Goal: Check status: Check status

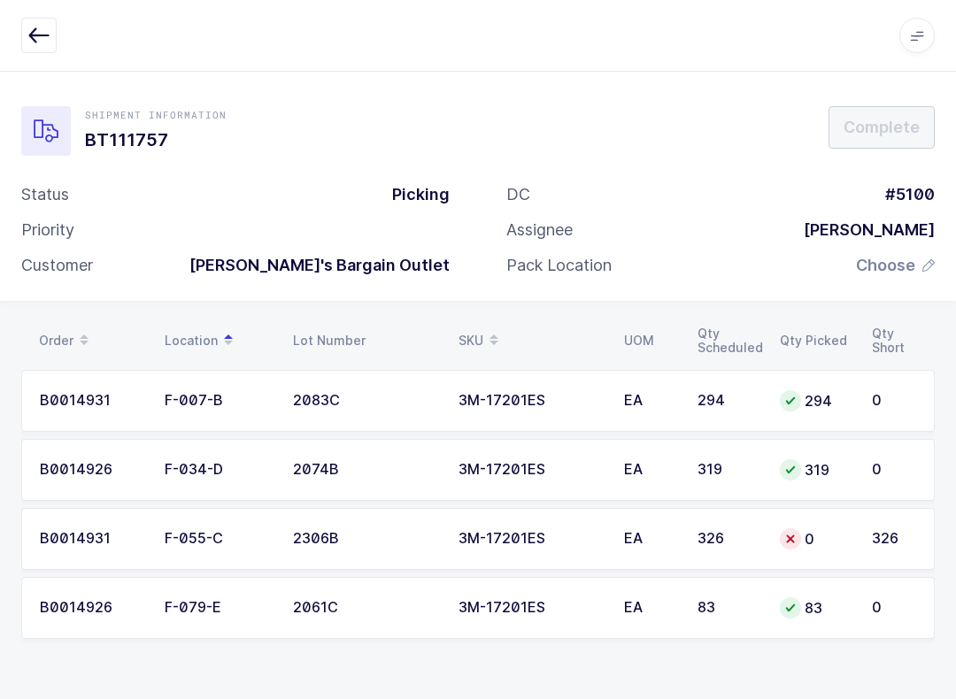
click at [25, 18] on button "button" at bounding box center [38, 35] width 35 height 35
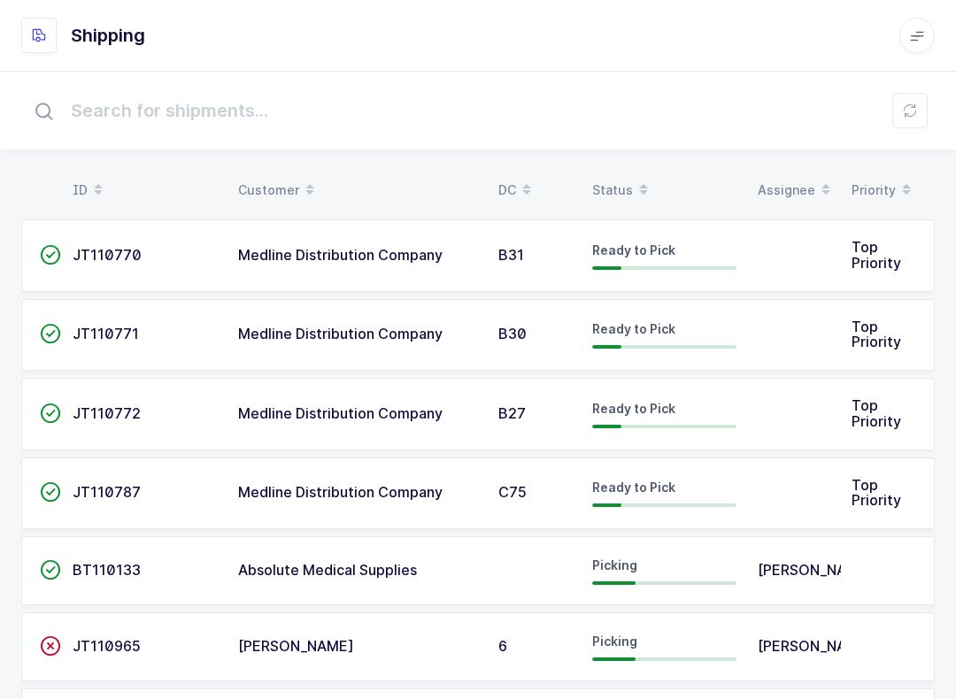
click at [621, 171] on table "ID Customer DC Status Assignee Priority" at bounding box center [477, 190] width 913 height 44
click at [620, 187] on div "Status" at bounding box center [664, 190] width 144 height 30
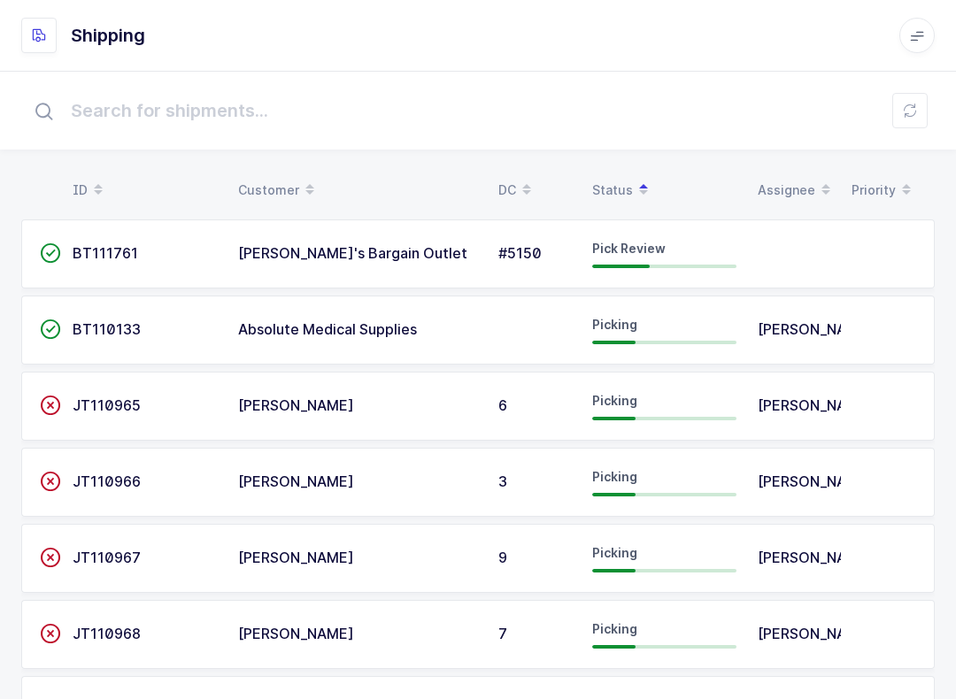
click at [643, 258] on div "Pick Review" at bounding box center [664, 254] width 144 height 28
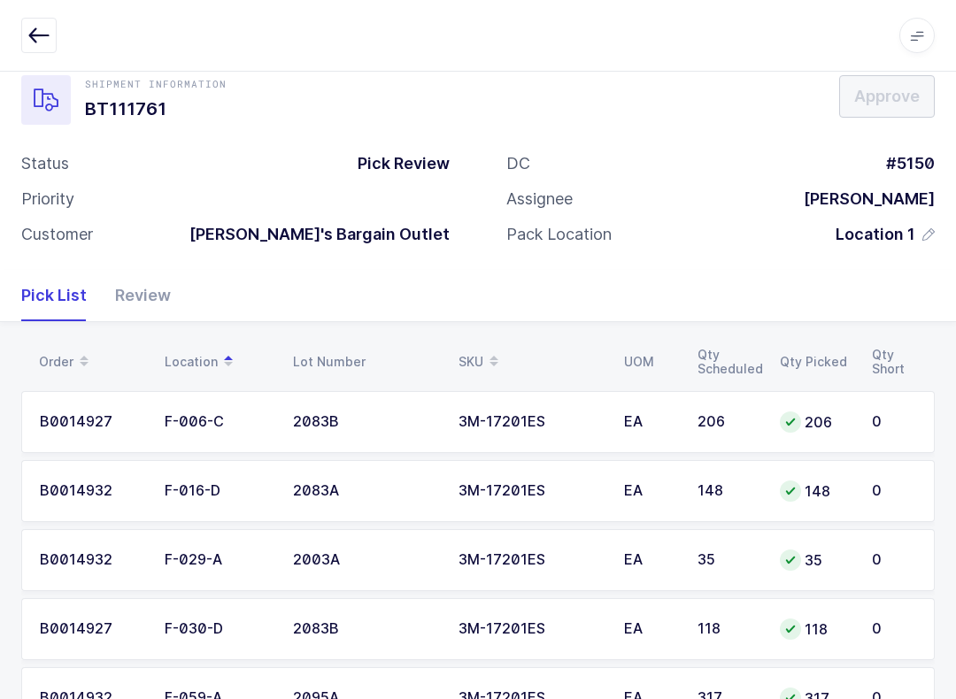
scroll to position [101, 0]
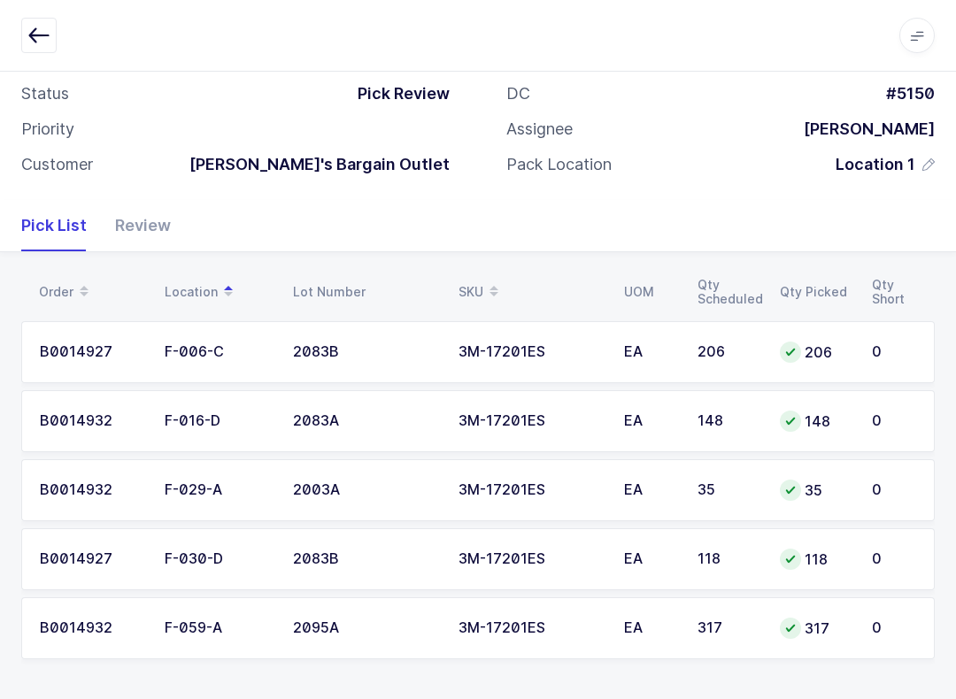
click at [32, 21] on button "button" at bounding box center [38, 35] width 35 height 35
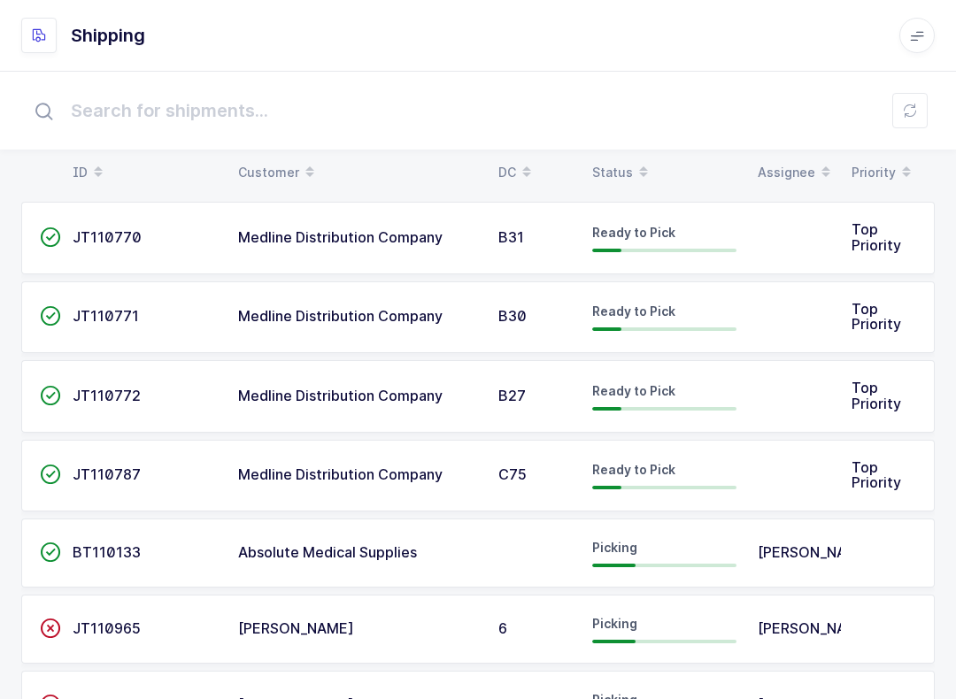
click at [617, 167] on div "Status" at bounding box center [664, 173] width 144 height 30
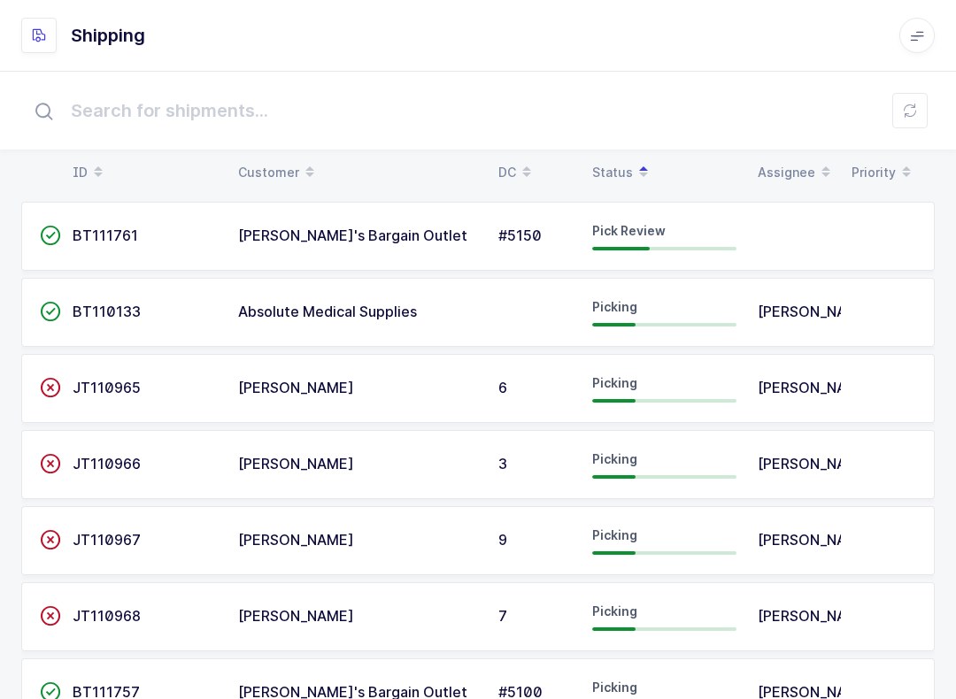
click at [716, 112] on button at bounding box center [909, 110] width 35 height 35
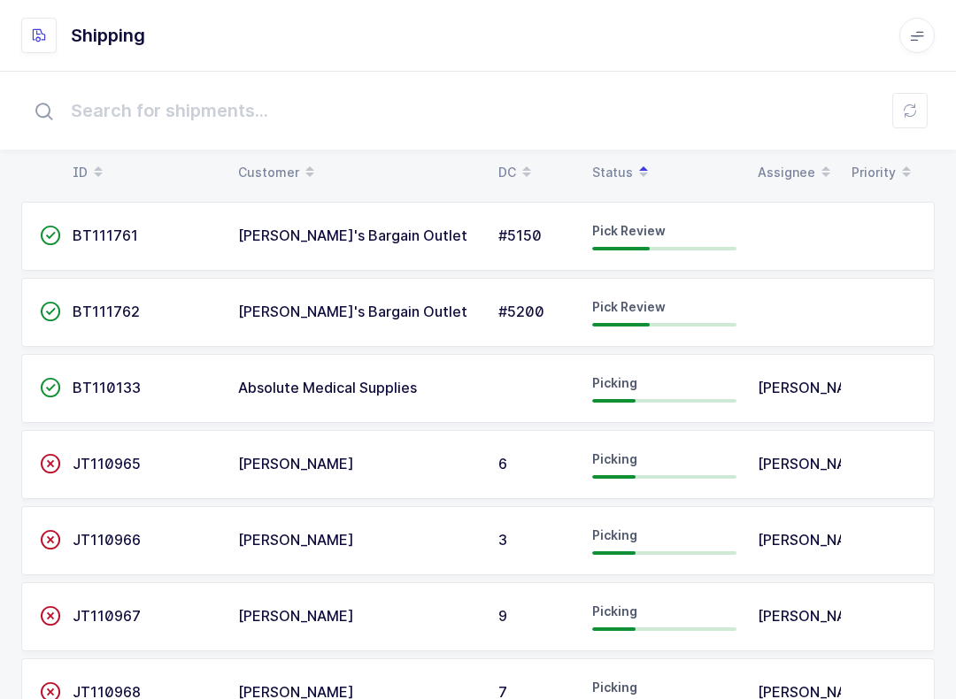
click at [716, 220] on td at bounding box center [794, 236] width 94 height 69
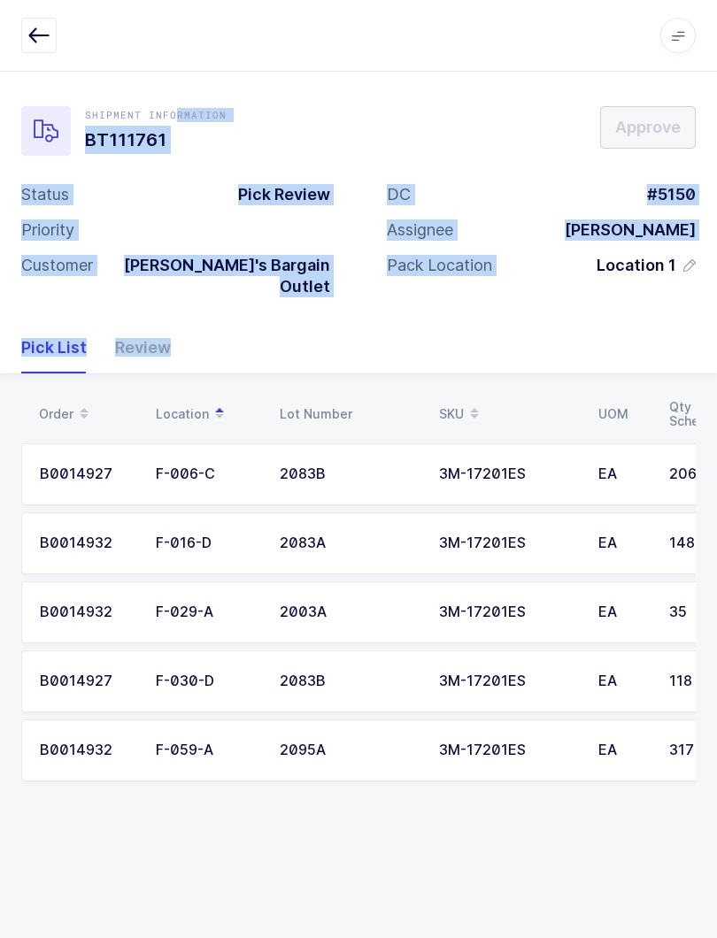
click at [660, 96] on div "Shipment Information BT111761 Approve Status Pick Review Priority Customer [PER…" at bounding box center [358, 196] width 717 height 251
